Goal: Task Accomplishment & Management: Use online tool/utility

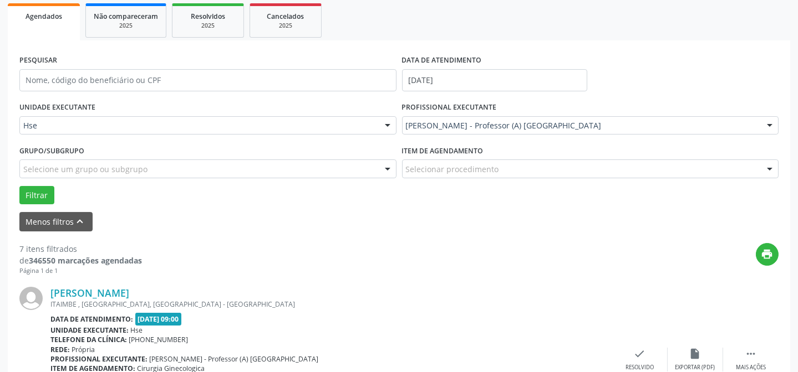
scroll to position [211, 0]
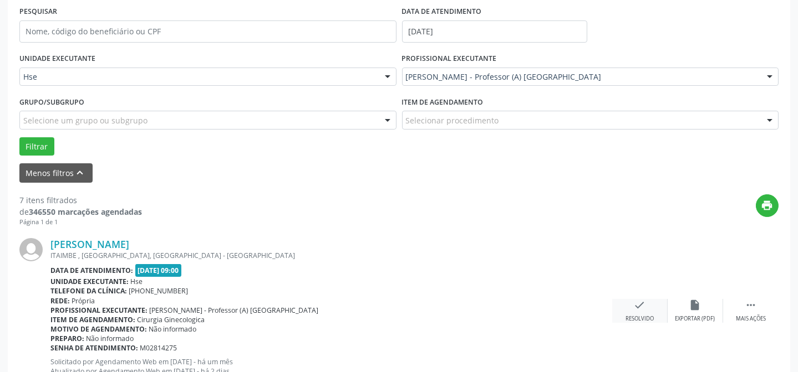
click at [637, 307] on icon "check" at bounding box center [640, 305] width 12 height 12
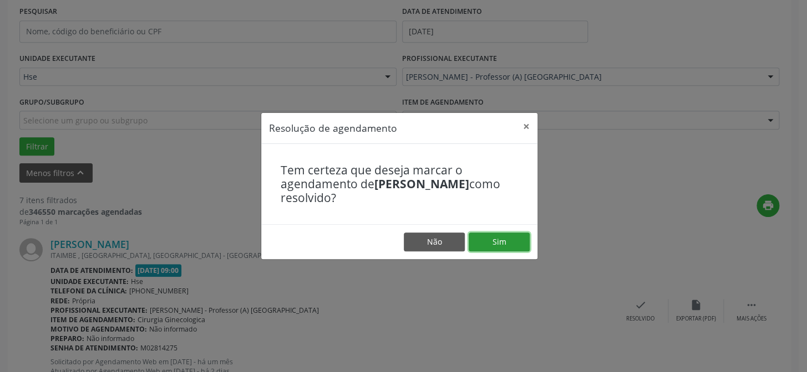
click at [507, 246] on button "Sim" at bounding box center [498, 242] width 61 height 19
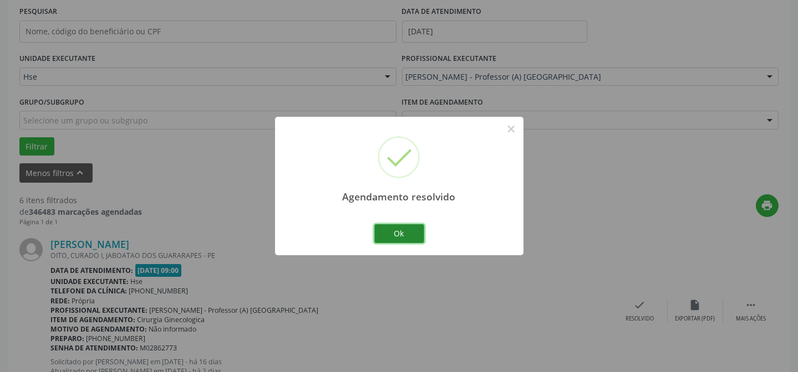
click at [419, 227] on button "Ok" at bounding box center [399, 233] width 50 height 19
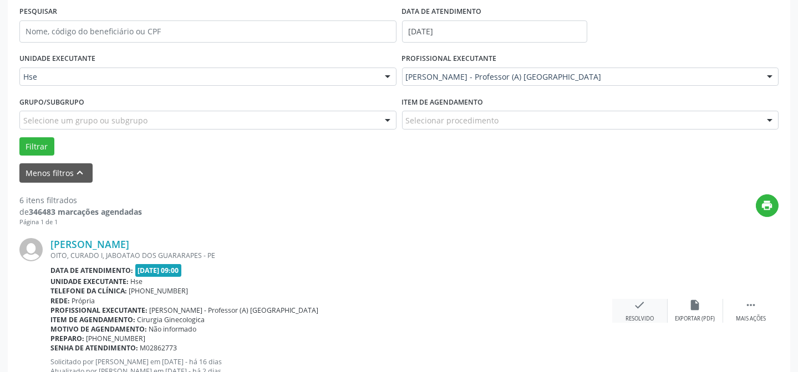
click at [636, 319] on div "Resolvido" at bounding box center [639, 319] width 28 height 8
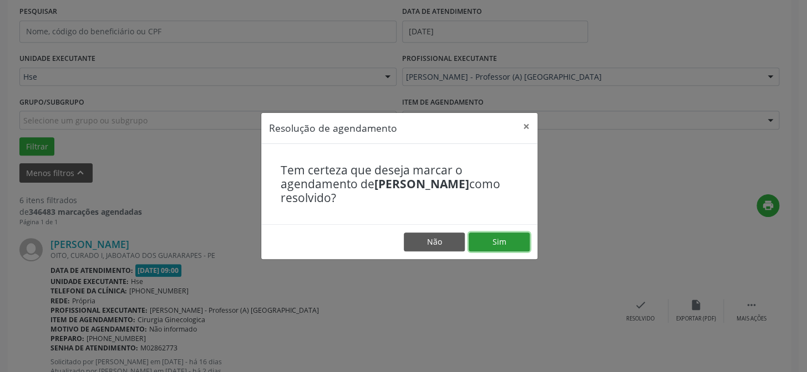
click at [506, 238] on button "Sim" at bounding box center [498, 242] width 61 height 19
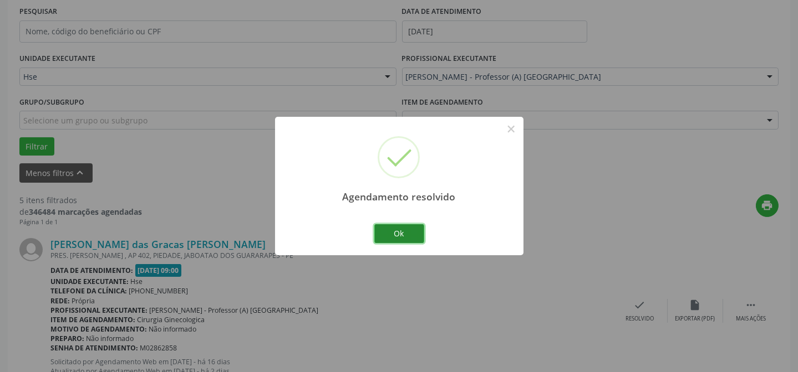
click at [403, 235] on button "Ok" at bounding box center [399, 233] width 50 height 19
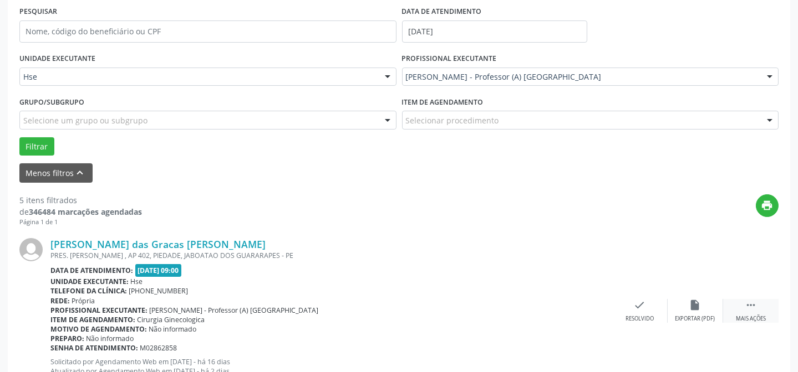
click at [759, 313] on div " Mais ações" at bounding box center [750, 311] width 55 height 24
click at [693, 305] on icon "alarm_off" at bounding box center [695, 305] width 12 height 12
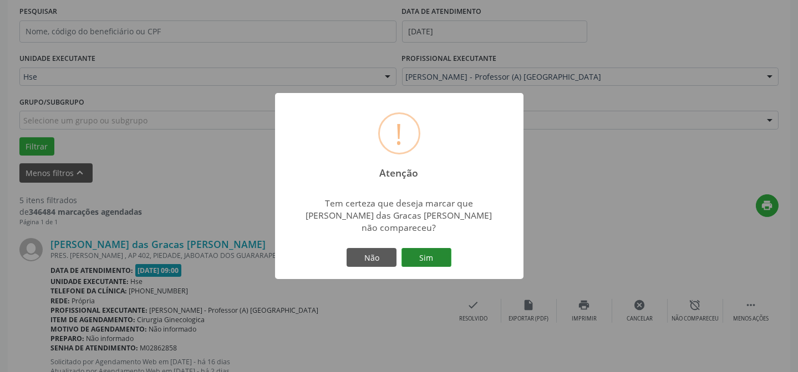
click at [437, 260] on button "Sim" at bounding box center [426, 257] width 50 height 19
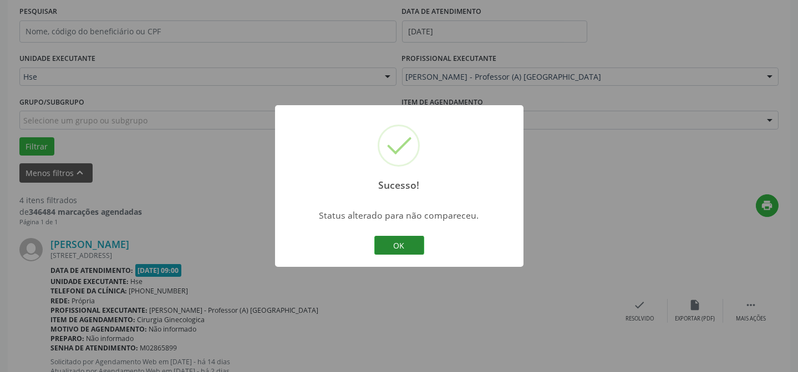
click at [410, 249] on button "OK" at bounding box center [399, 245] width 50 height 19
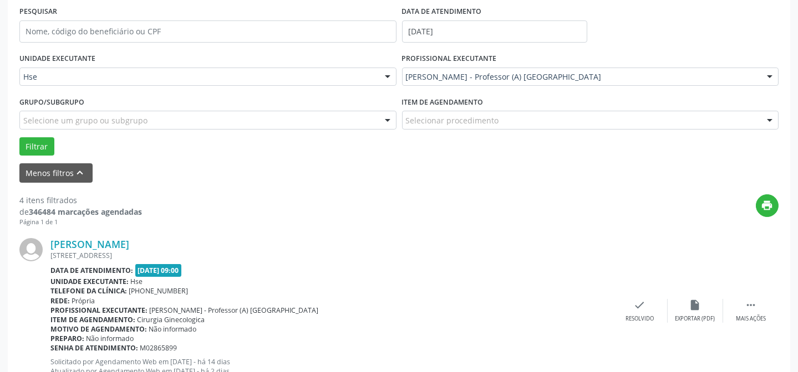
scroll to position [262, 0]
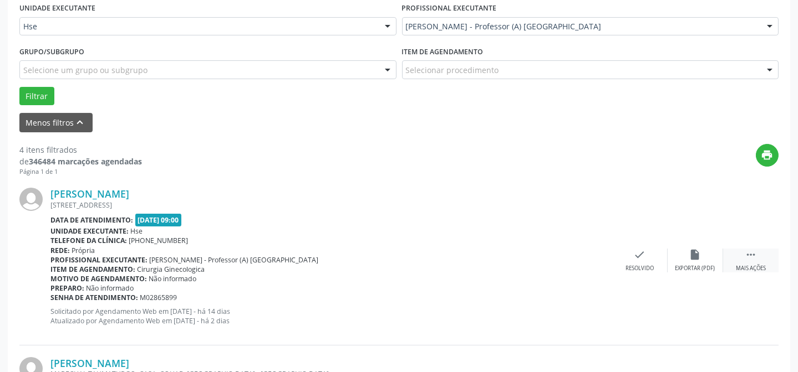
click at [764, 258] on div " Mais ações" at bounding box center [750, 261] width 55 height 24
click at [682, 259] on div "alarm_off Não compareceu" at bounding box center [694, 261] width 55 height 24
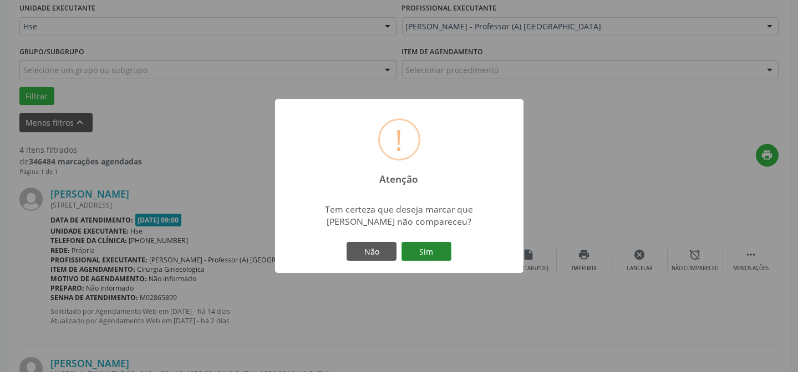
click at [430, 249] on button "Sim" at bounding box center [426, 251] width 50 height 19
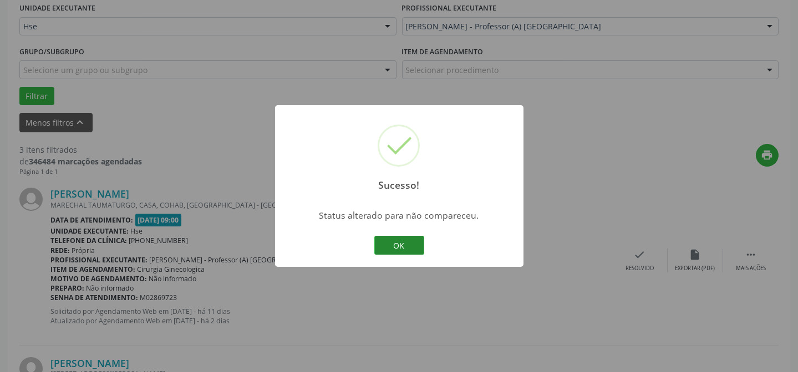
click at [389, 246] on button "OK" at bounding box center [399, 245] width 50 height 19
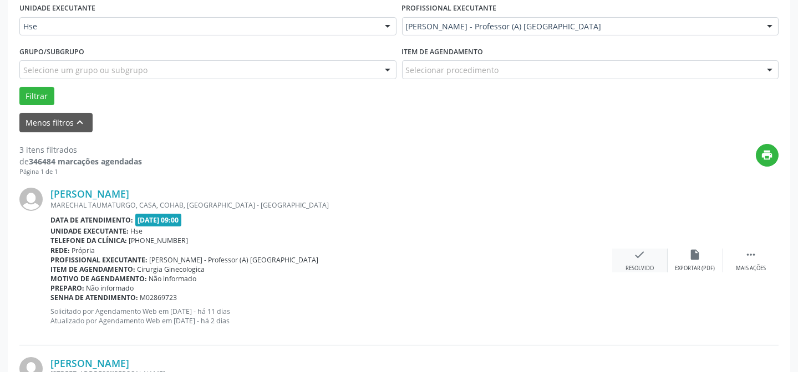
click at [634, 266] on div "Resolvido" at bounding box center [639, 269] width 28 height 8
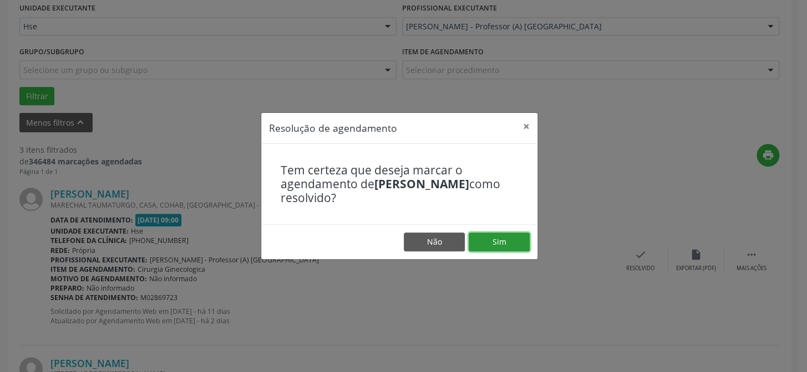
click at [505, 238] on button "Sim" at bounding box center [498, 242] width 61 height 19
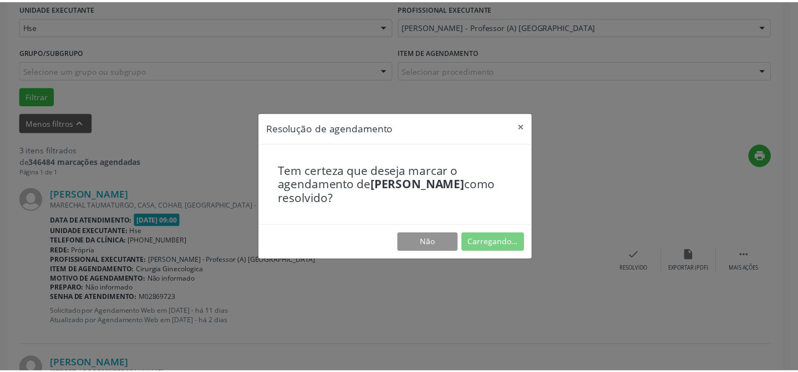
scroll to position [99, 0]
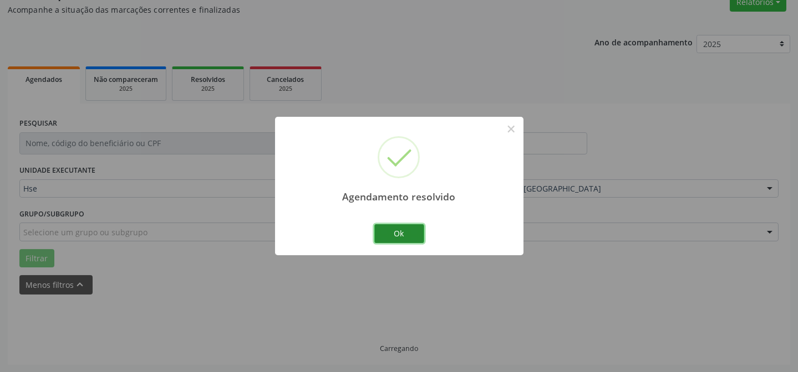
click at [391, 239] on button "Ok" at bounding box center [399, 233] width 50 height 19
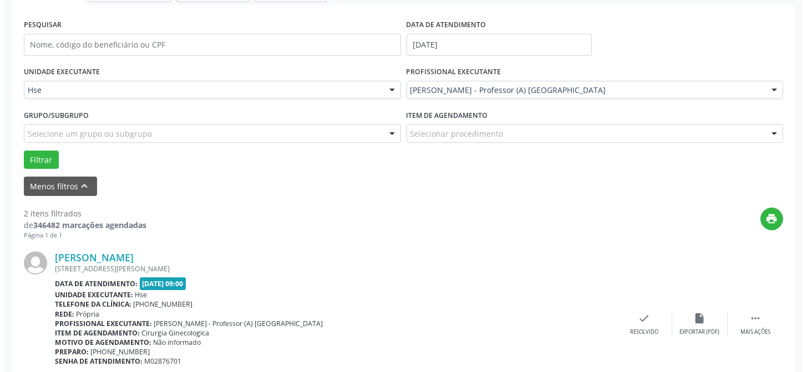
scroll to position [200, 0]
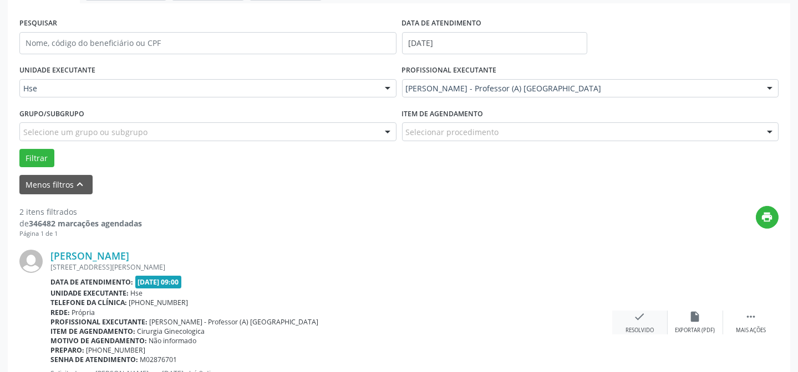
click at [643, 322] on div "check Resolvido" at bounding box center [639, 323] width 55 height 24
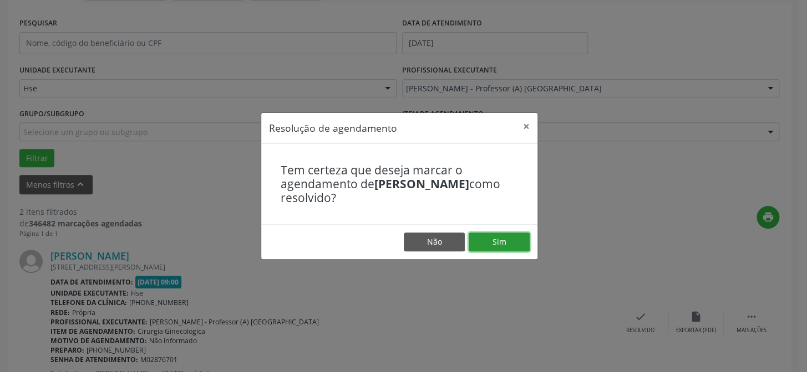
click at [526, 248] on button "Sim" at bounding box center [498, 242] width 61 height 19
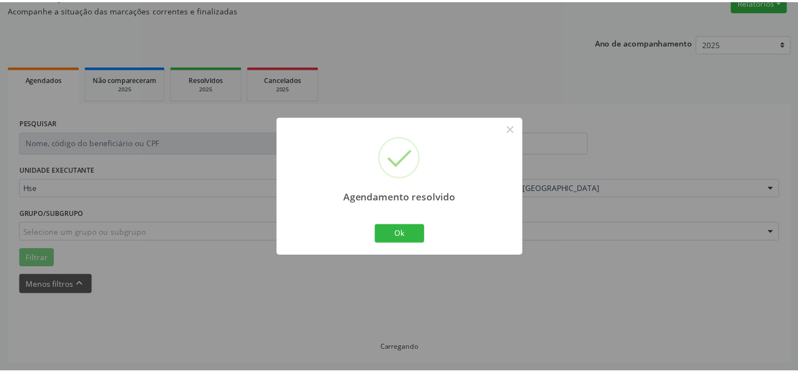
scroll to position [99, 0]
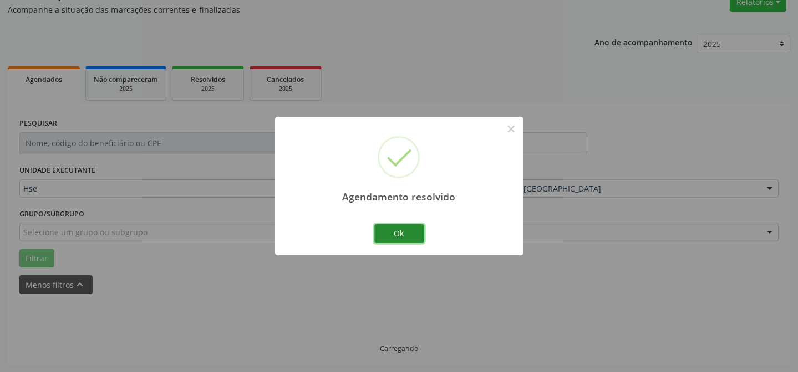
click at [405, 234] on button "Ok" at bounding box center [399, 233] width 50 height 19
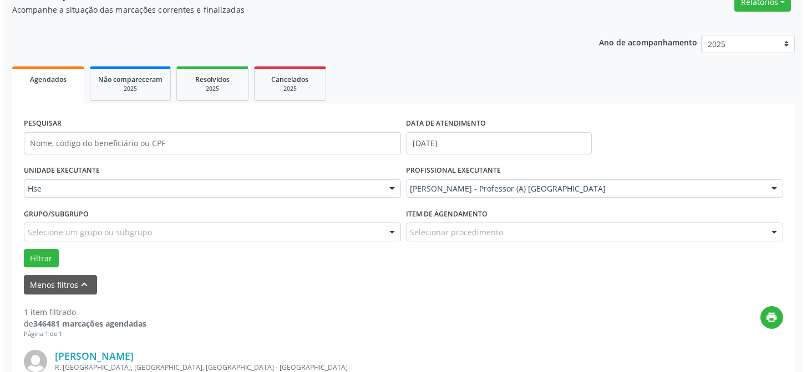
scroll to position [200, 0]
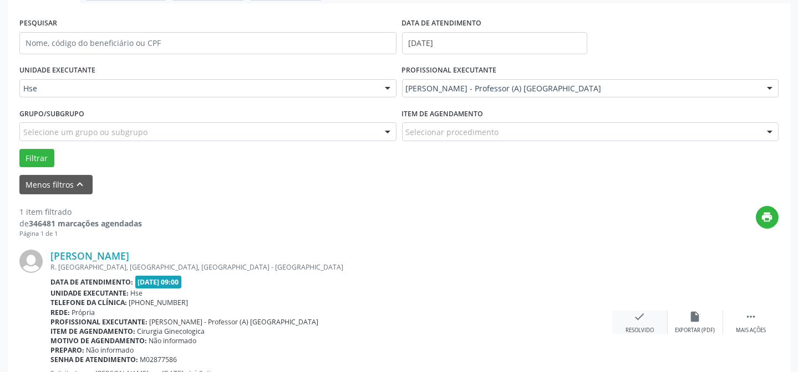
click at [634, 314] on icon "check" at bounding box center [640, 317] width 12 height 12
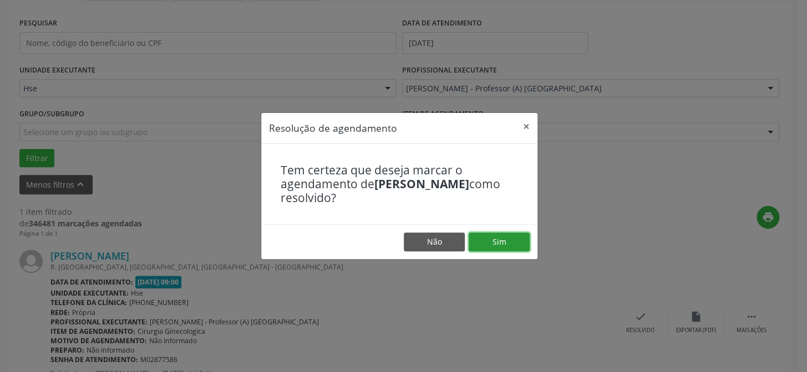
click at [515, 239] on button "Sim" at bounding box center [498, 242] width 61 height 19
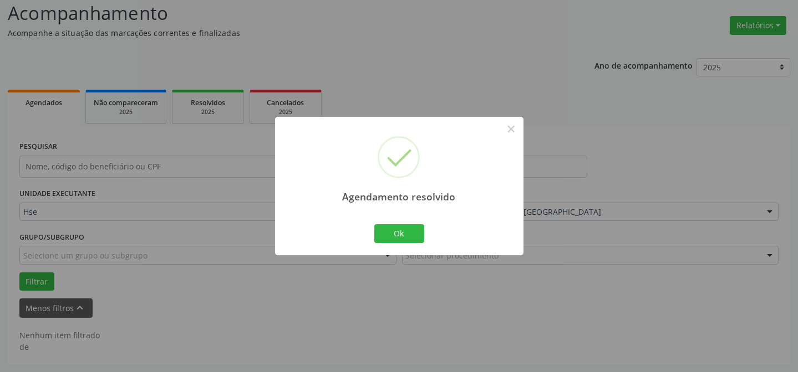
scroll to position [75, 0]
click at [416, 234] on button "Ok" at bounding box center [399, 233] width 50 height 19
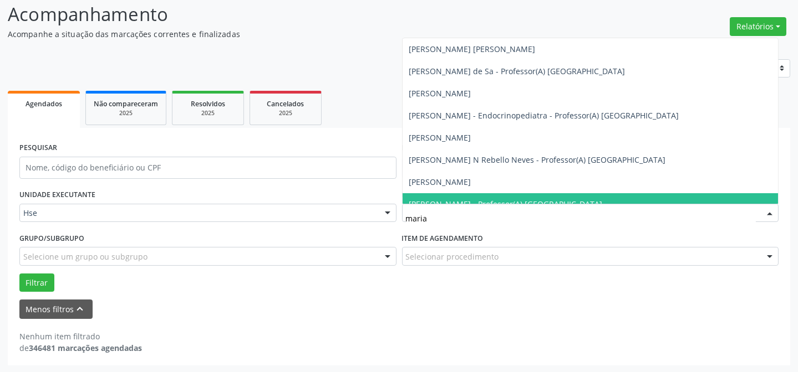
type input "marian"
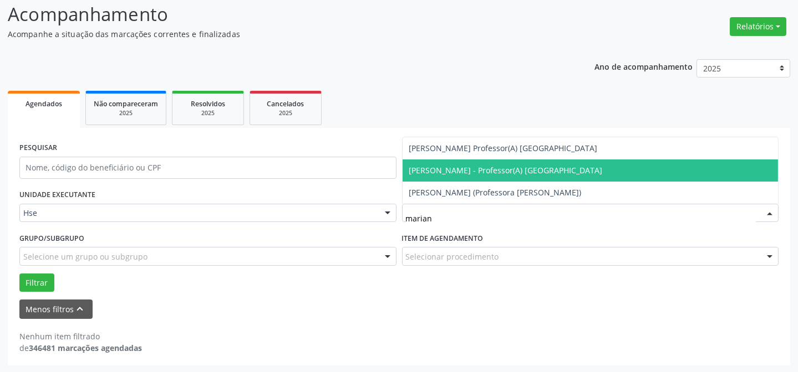
click at [450, 166] on span "[PERSON_NAME] - Professor(A) [GEOGRAPHIC_DATA]" at bounding box center [505, 170] width 193 height 11
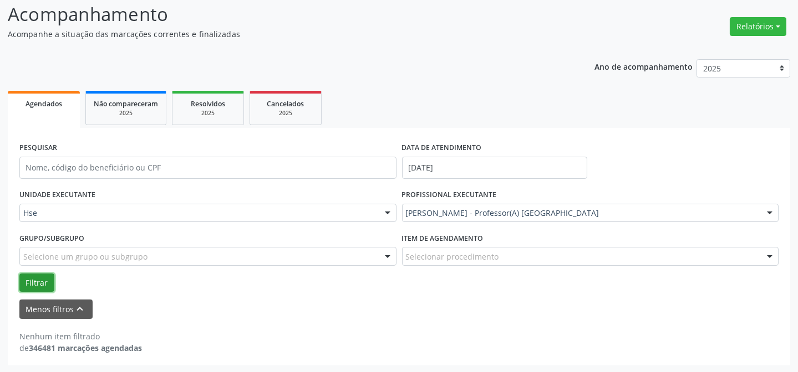
click at [35, 279] on button "Filtrar" at bounding box center [36, 283] width 35 height 19
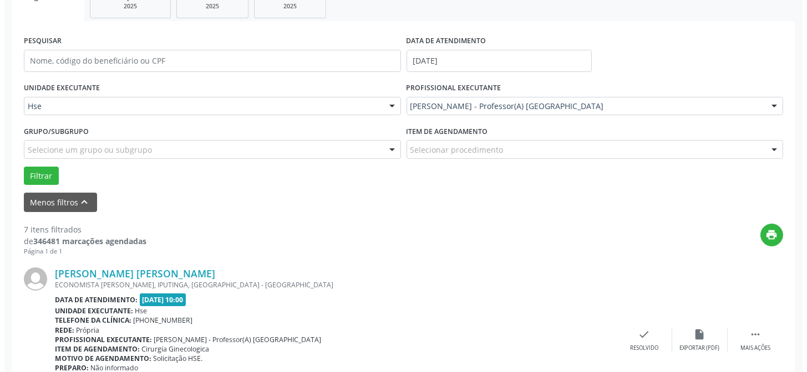
scroll to position [211, 0]
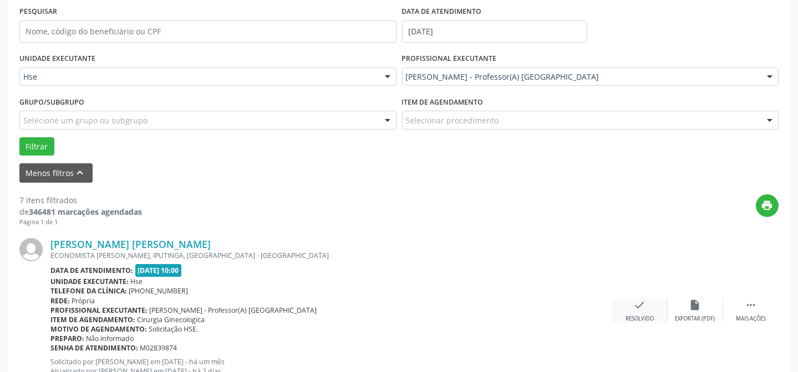
click at [639, 318] on div "Resolvido" at bounding box center [639, 319] width 28 height 8
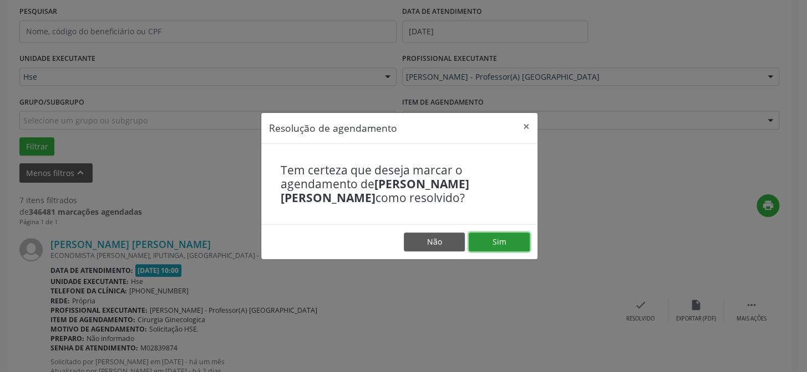
click at [496, 243] on button "Sim" at bounding box center [498, 242] width 61 height 19
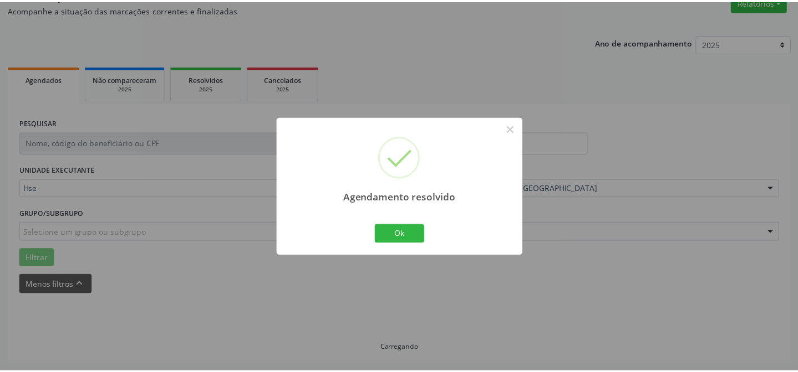
scroll to position [99, 0]
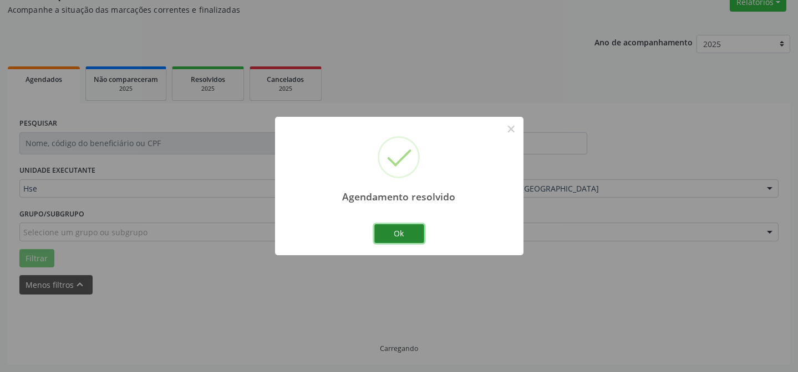
click at [401, 233] on button "Ok" at bounding box center [399, 233] width 50 height 19
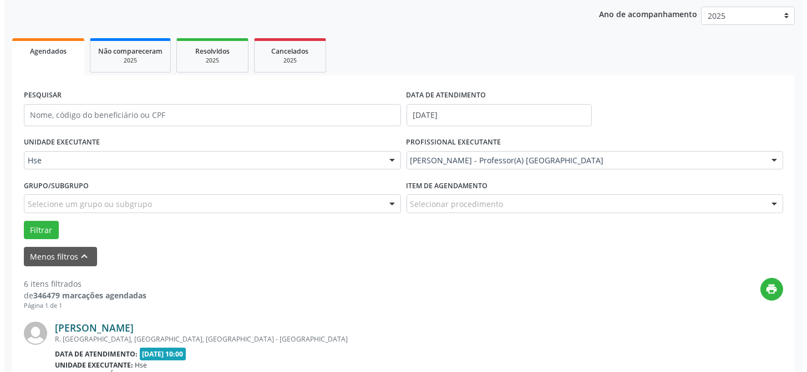
scroll to position [200, 0]
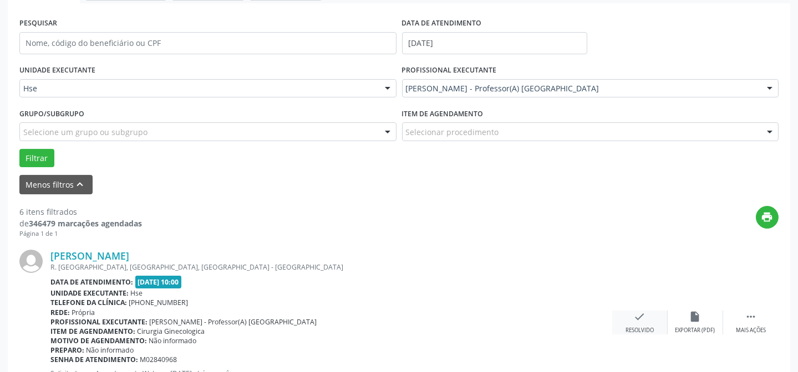
click at [641, 324] on div "check Resolvido" at bounding box center [639, 323] width 55 height 24
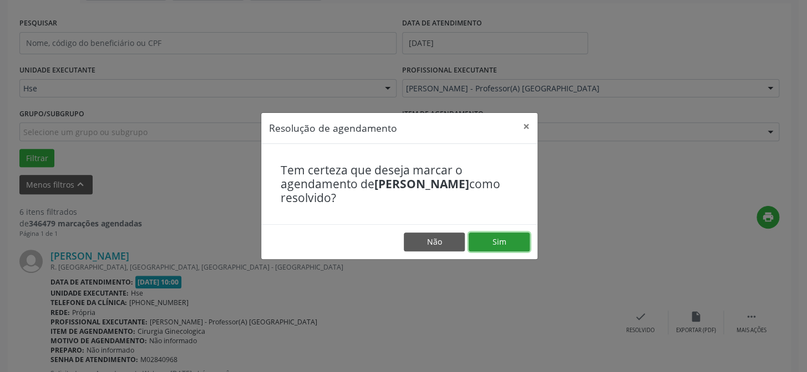
click at [516, 243] on button "Sim" at bounding box center [498, 242] width 61 height 19
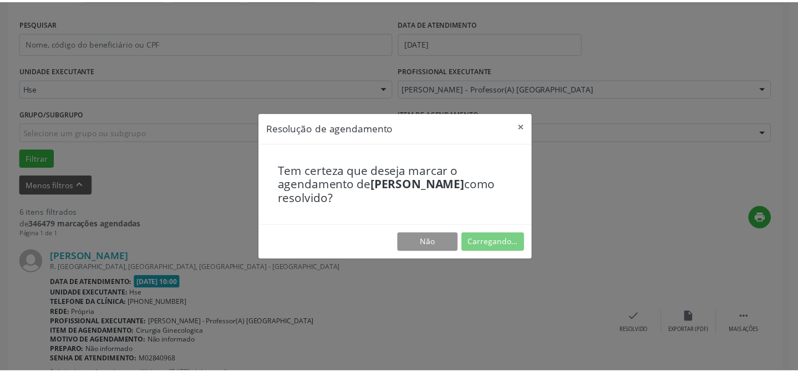
scroll to position [99, 0]
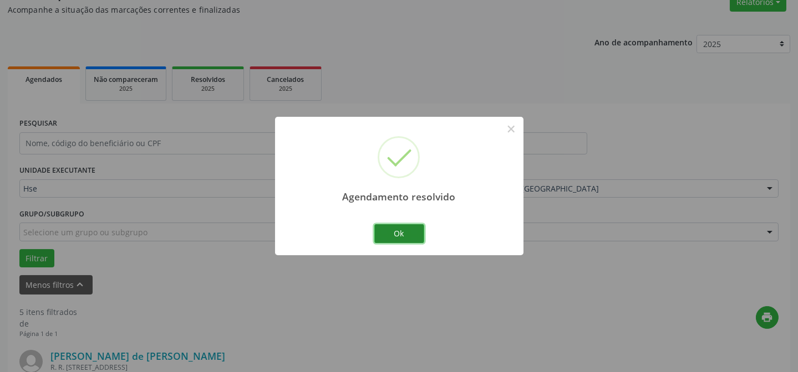
click at [411, 236] on button "Ok" at bounding box center [399, 233] width 50 height 19
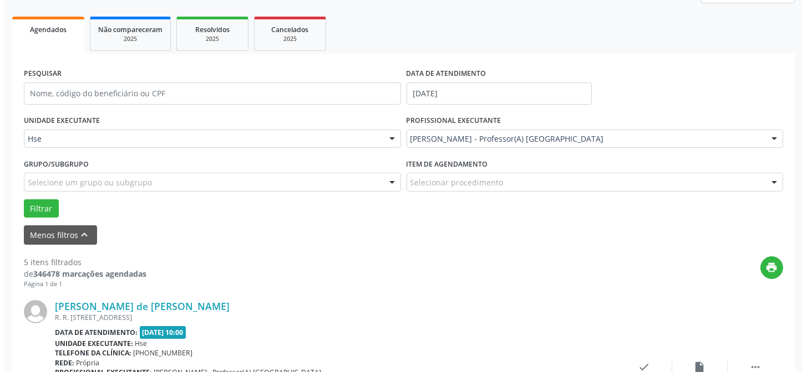
scroll to position [200, 0]
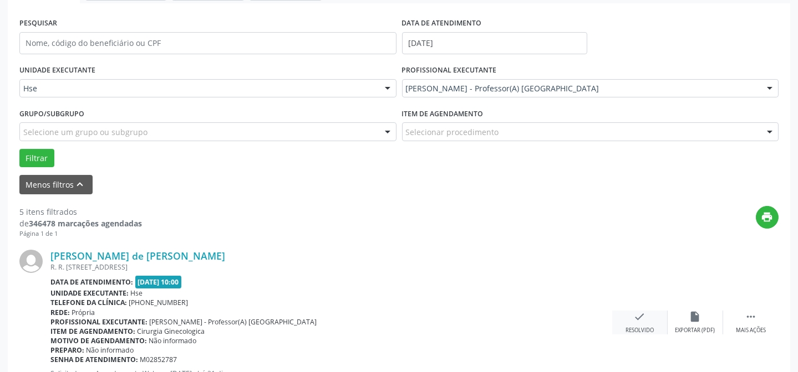
click at [641, 319] on icon "check" at bounding box center [640, 317] width 12 height 12
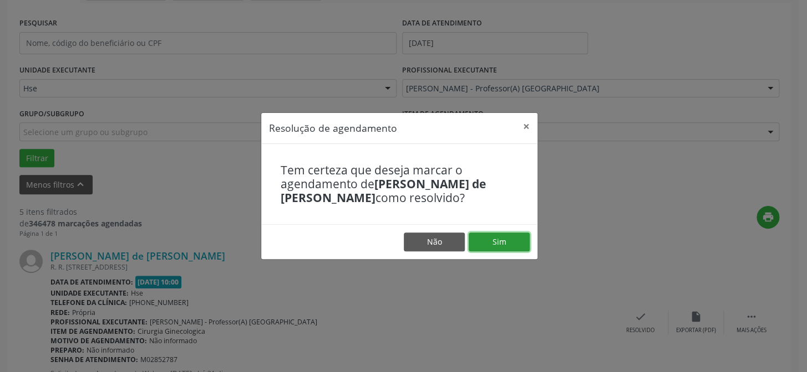
click at [520, 249] on button "Sim" at bounding box center [498, 242] width 61 height 19
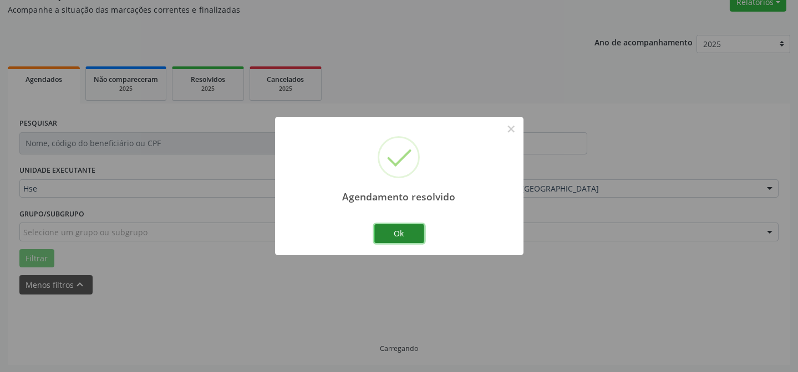
click at [401, 232] on button "Ok" at bounding box center [399, 233] width 50 height 19
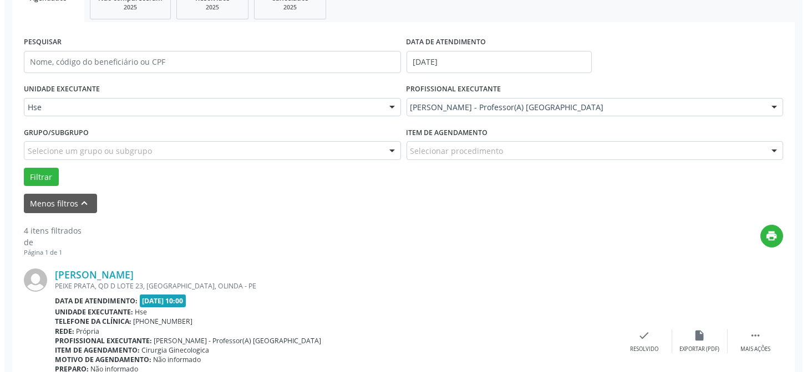
scroll to position [250, 0]
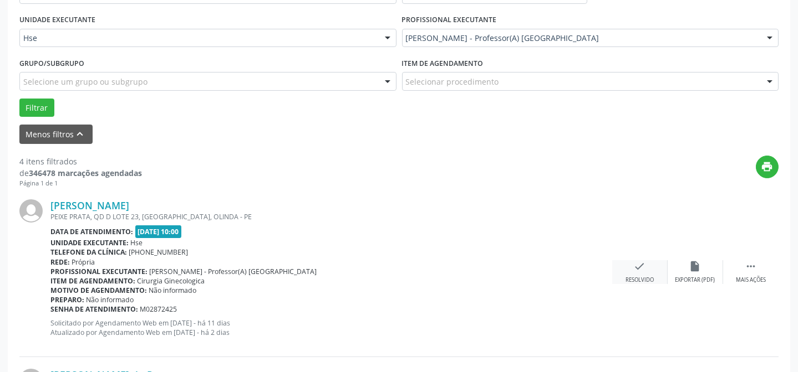
click at [635, 274] on div "check Resolvido" at bounding box center [639, 273] width 55 height 24
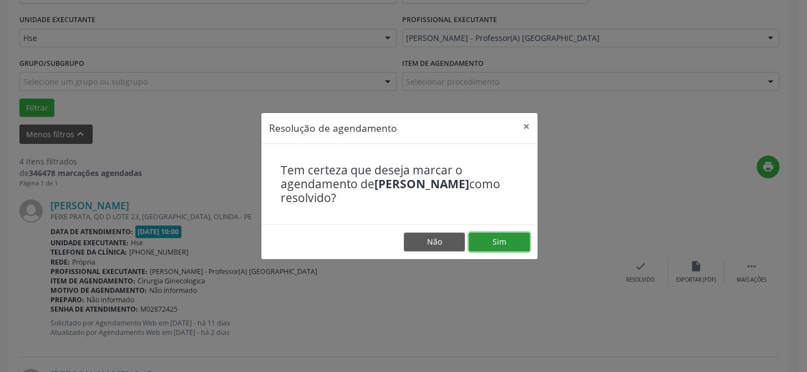
click at [498, 246] on button "Sim" at bounding box center [498, 242] width 61 height 19
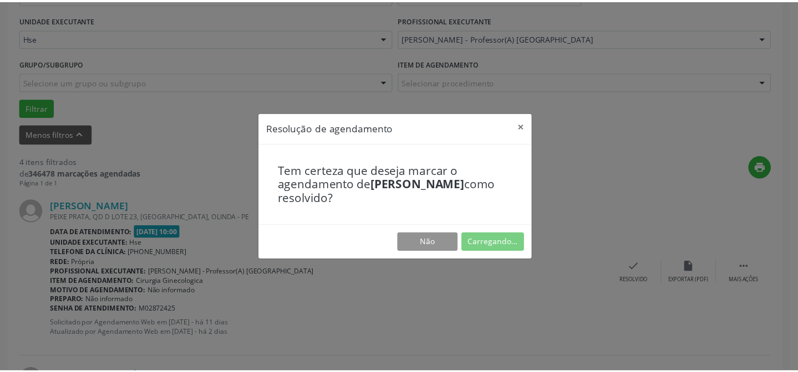
scroll to position [99, 0]
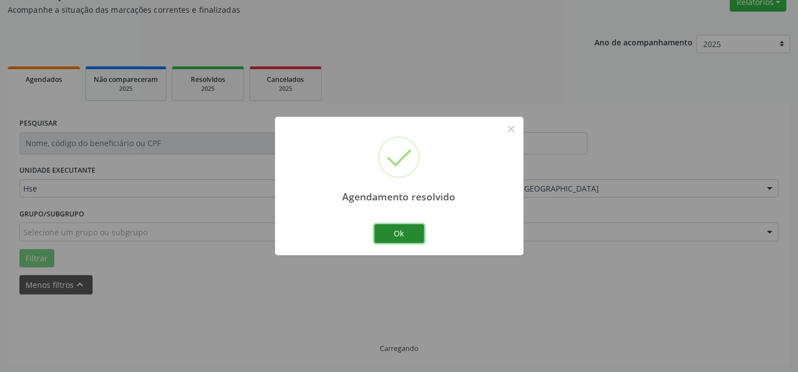
click at [400, 242] on button "Ok" at bounding box center [399, 233] width 50 height 19
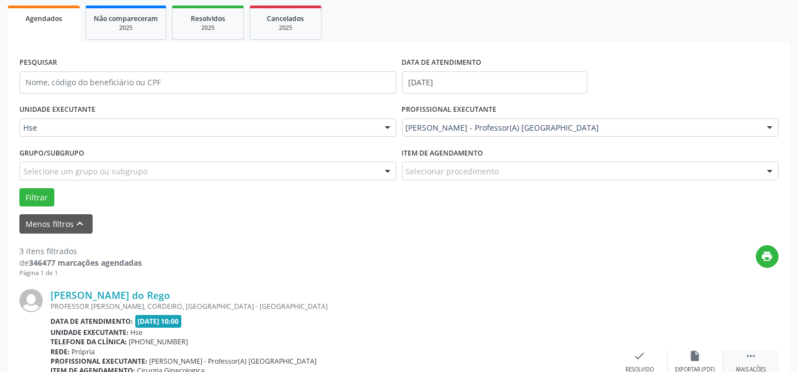
scroll to position [262, 0]
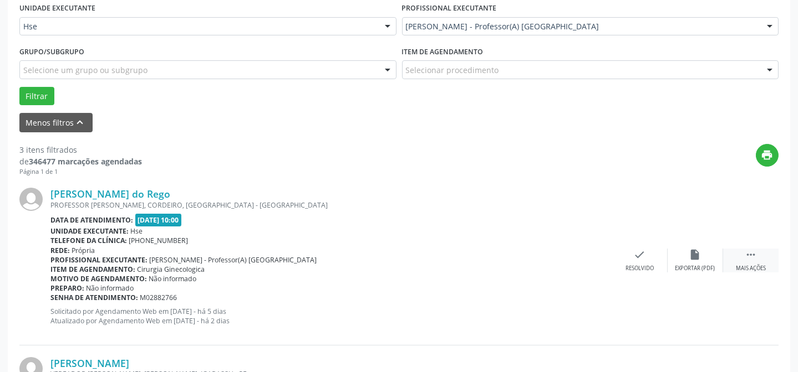
click at [751, 265] on div "Mais ações" at bounding box center [751, 269] width 30 height 8
click at [696, 258] on icon "alarm_off" at bounding box center [695, 255] width 12 height 12
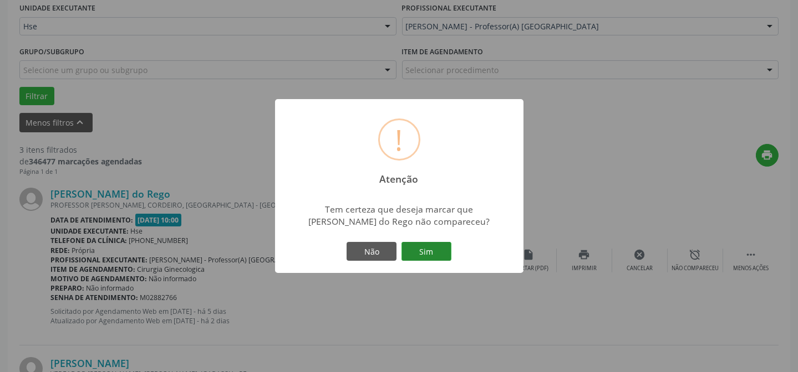
click at [424, 251] on button "Sim" at bounding box center [426, 251] width 50 height 19
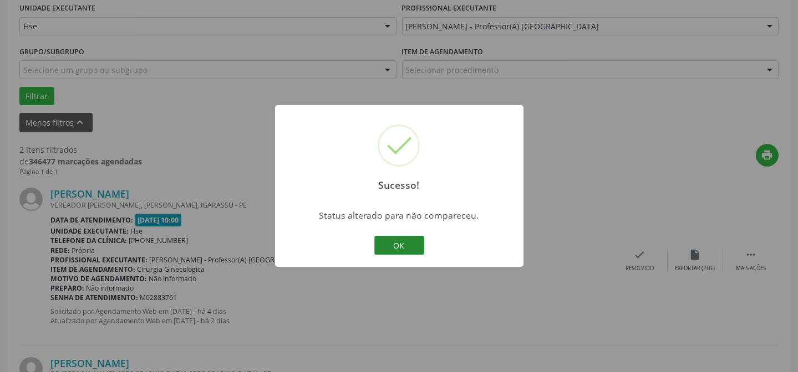
click at [404, 249] on button "OK" at bounding box center [399, 245] width 50 height 19
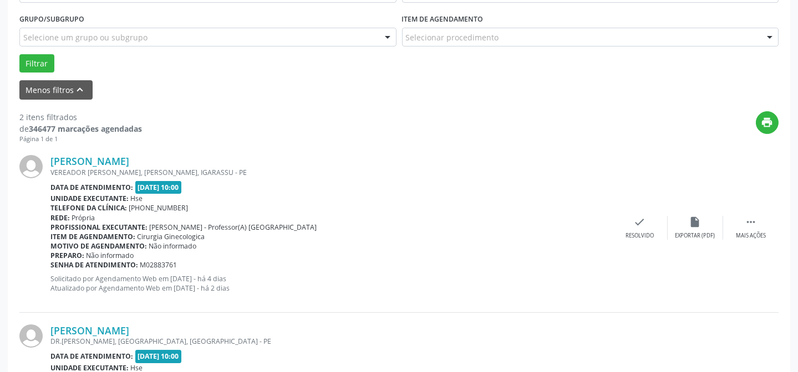
scroll to position [312, 0]
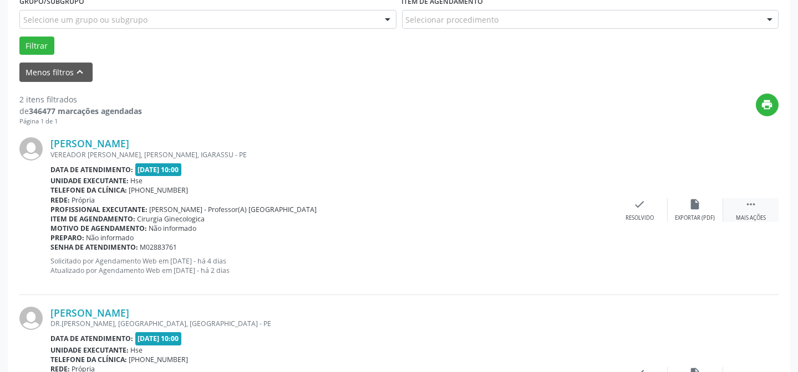
click at [749, 208] on icon "" at bounding box center [750, 204] width 12 height 12
click at [682, 215] on div "Não compareceu" at bounding box center [694, 219] width 47 height 8
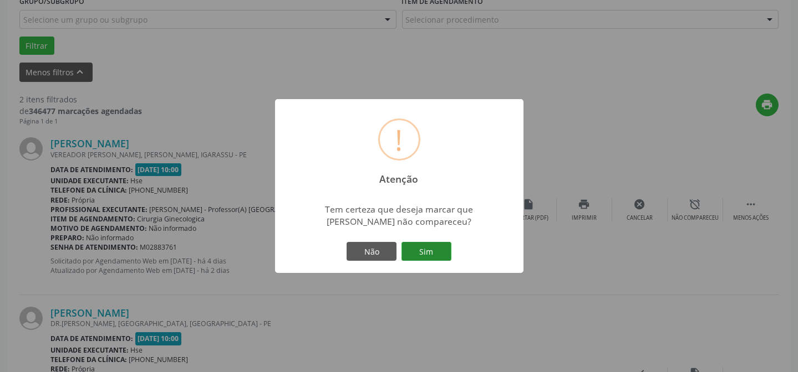
click at [428, 246] on button "Sim" at bounding box center [426, 251] width 50 height 19
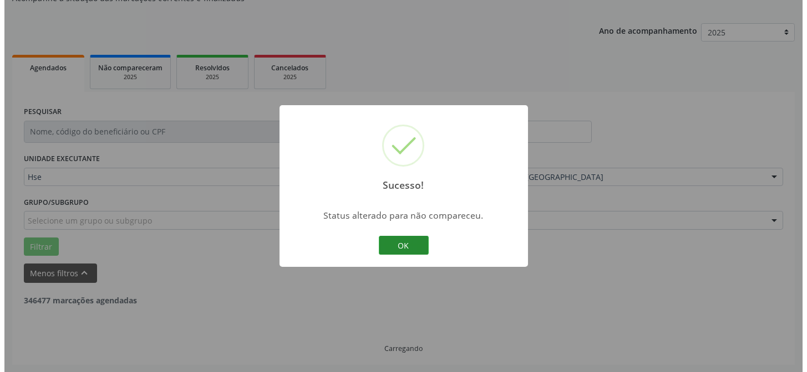
scroll to position [253, 0]
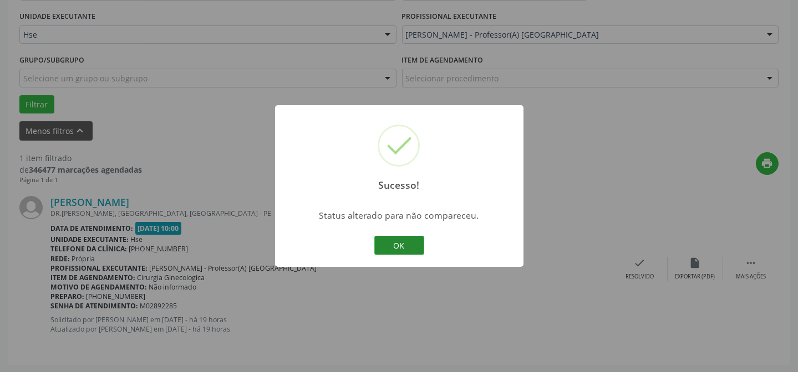
click at [395, 244] on button "OK" at bounding box center [399, 245] width 50 height 19
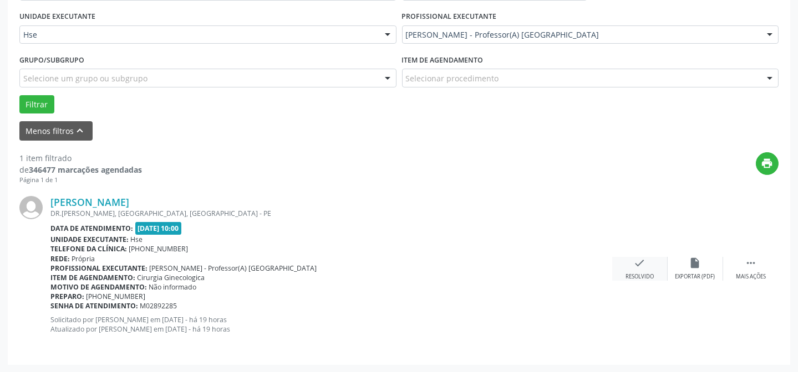
click at [637, 266] on icon "check" at bounding box center [640, 263] width 12 height 12
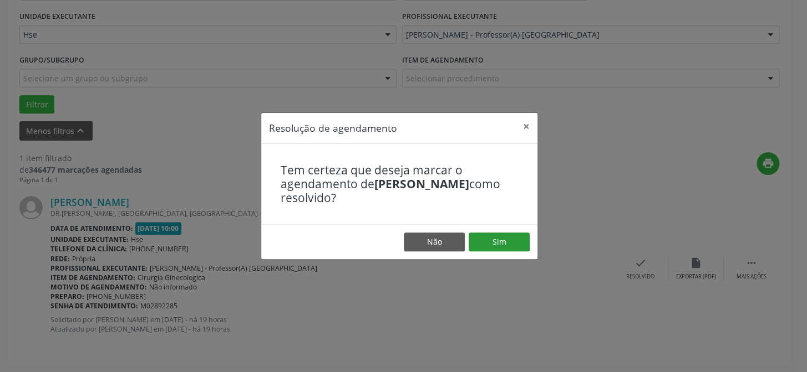
drag, startPoint x: 525, startPoint y: 231, endPoint x: 513, endPoint y: 243, distance: 16.9
click at [525, 231] on footer "Não Sim" at bounding box center [399, 241] width 276 height 35
click at [513, 243] on button "Sim" at bounding box center [498, 242] width 61 height 19
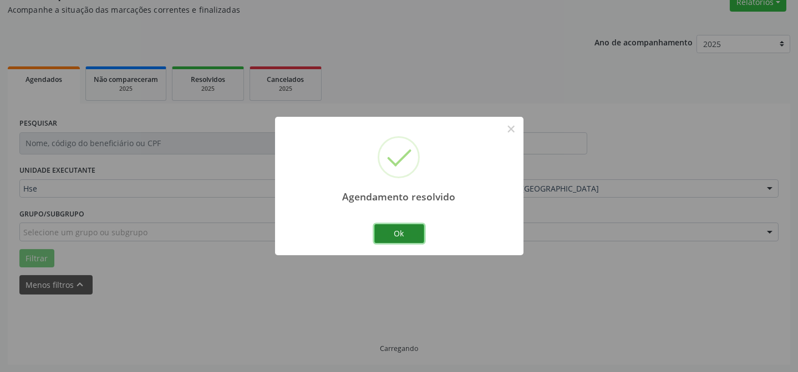
click at [407, 236] on button "Ok" at bounding box center [399, 233] width 50 height 19
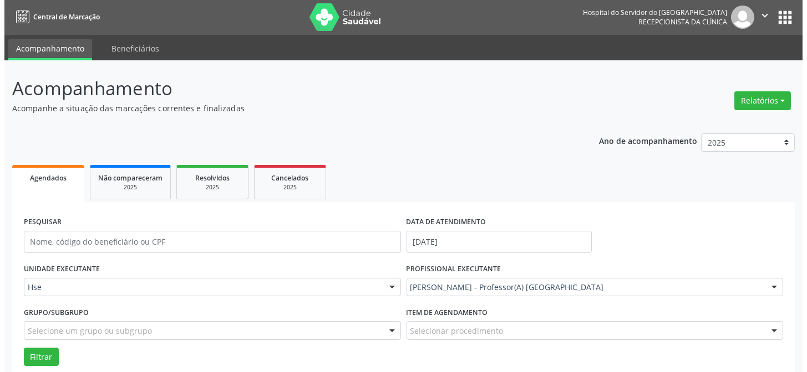
scroll to position [0, 0]
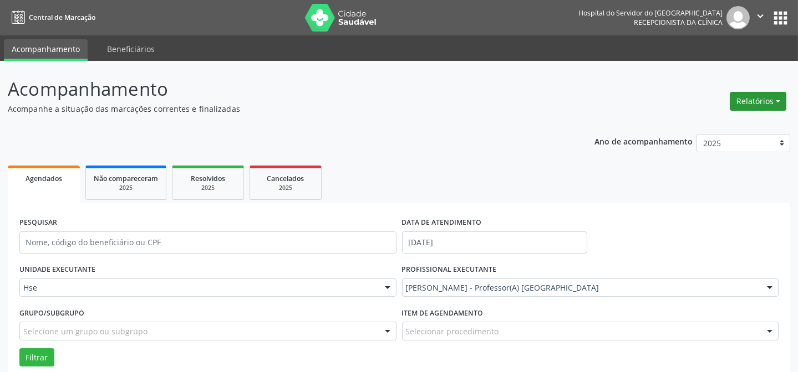
click at [731, 101] on button "Relatórios" at bounding box center [757, 101] width 57 height 19
click at [727, 119] on link "Agendamentos" at bounding box center [726, 125] width 119 height 16
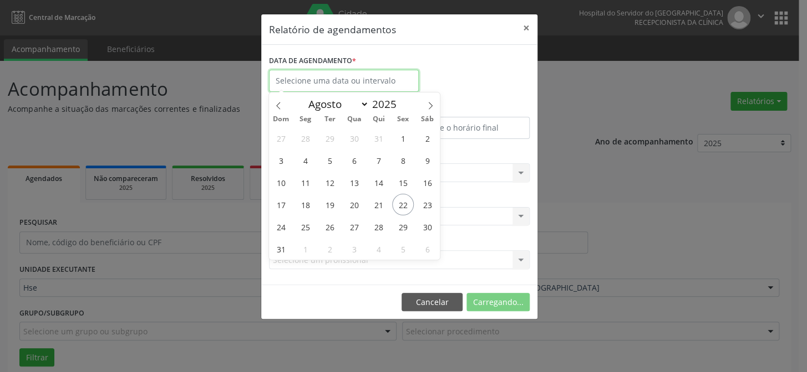
click at [377, 88] on input "text" at bounding box center [344, 81] width 150 height 22
click at [305, 228] on span "25" at bounding box center [305, 227] width 22 height 22
type input "[DATE]"
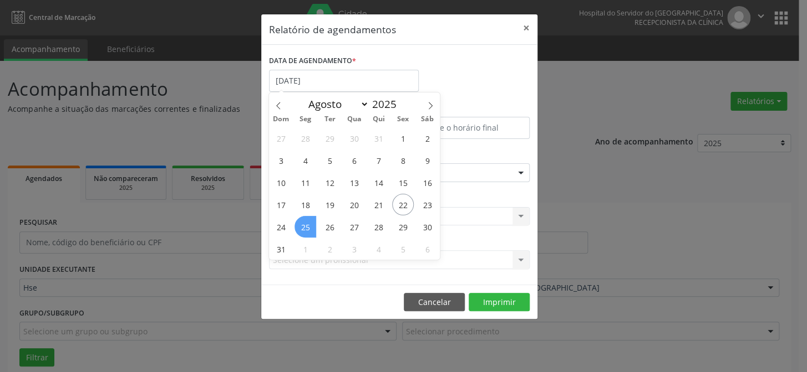
click at [305, 228] on span "25" at bounding box center [305, 227] width 22 height 22
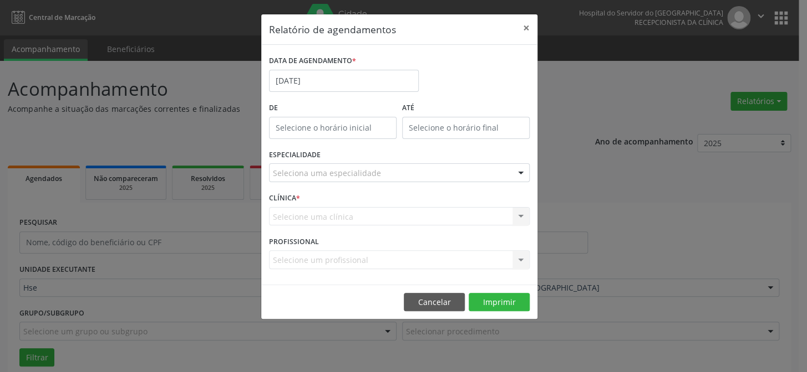
click at [343, 180] on div "Seleciona uma especialidade" at bounding box center [399, 173] width 261 height 19
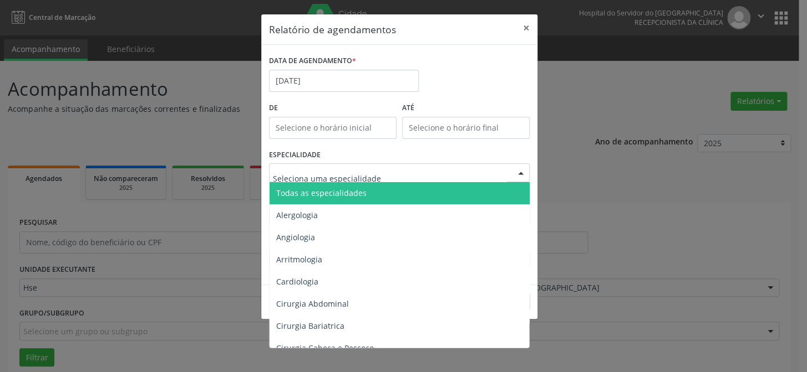
click at [337, 193] on span "Todas as especialidades" at bounding box center [321, 193] width 90 height 11
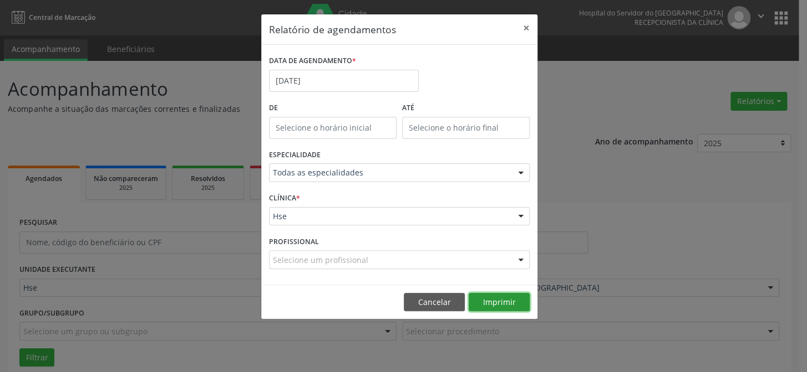
click at [507, 297] on button "Imprimir" at bounding box center [498, 302] width 61 height 19
